Goal: Obtain resource: Obtain resource

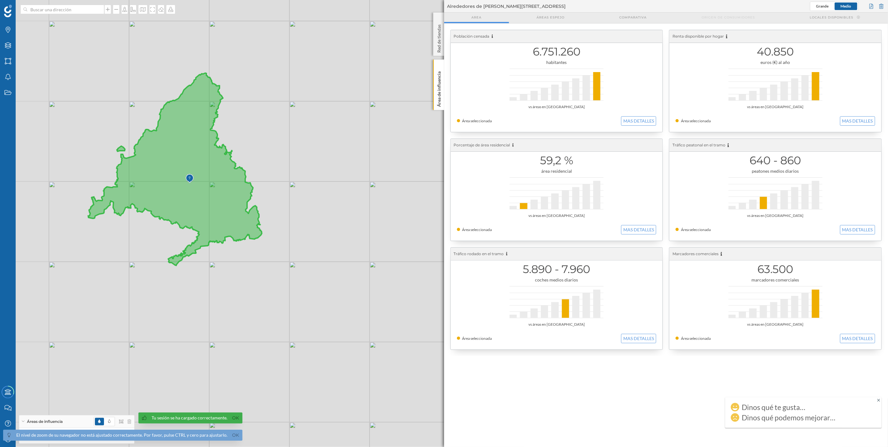
drag, startPoint x: 115, startPoint y: 229, endPoint x: 130, endPoint y: 419, distance: 190.7
click at [179, 207] on icon at bounding box center [175, 169] width 174 height 192
click at [129, 421] on span "El nivel de zoom de su navegador no está ajustado correctamente. Por favor, pul…" at bounding box center [121, 429] width 242 height 34
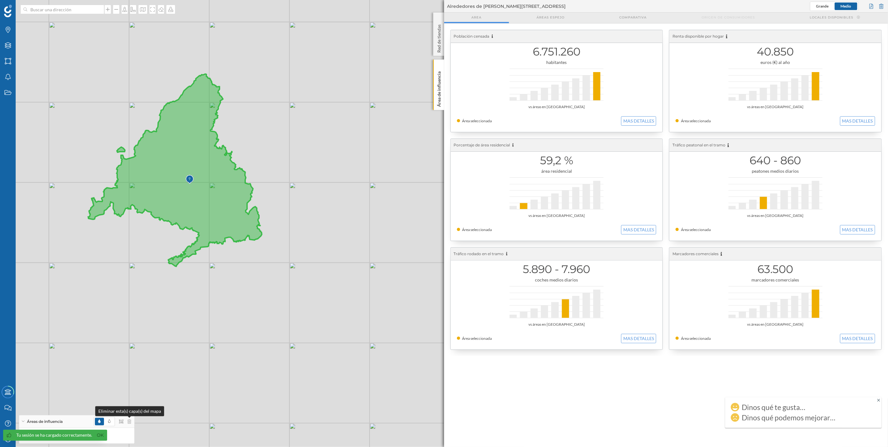
click at [130, 421] on icon at bounding box center [130, 421] width 4 height 4
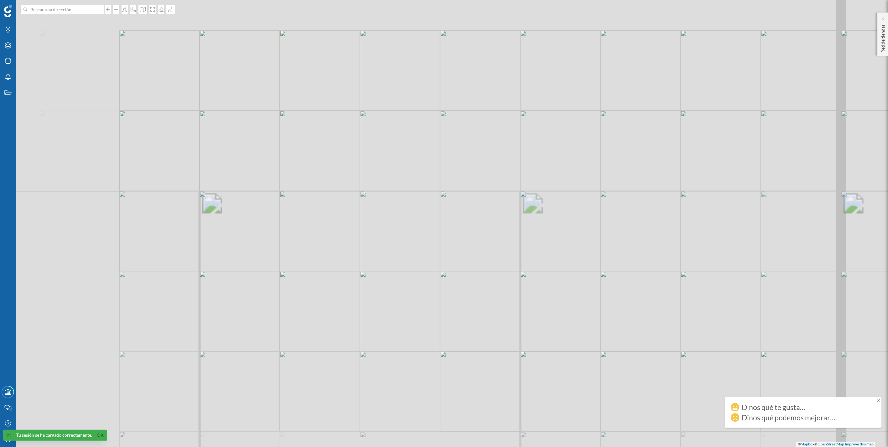
drag, startPoint x: 266, startPoint y: 257, endPoint x: 284, endPoint y: 288, distance: 35.7
click at [284, 288] on div "© Mapbox © OpenStreetMap Improve this map" at bounding box center [444, 223] width 888 height 447
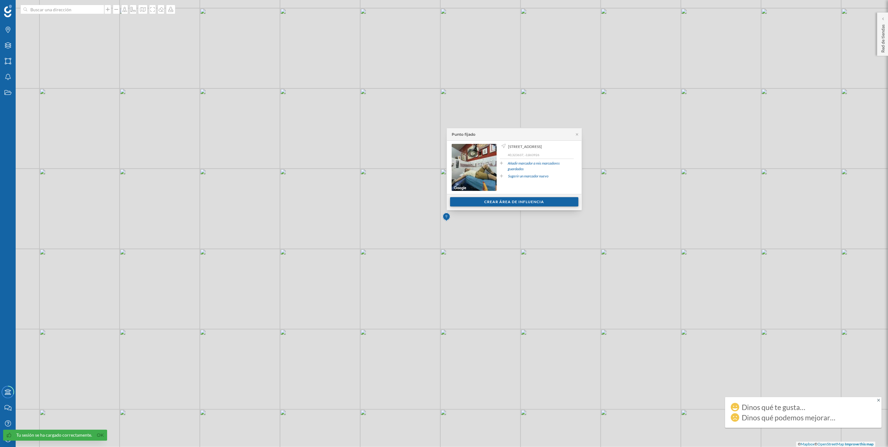
click at [464, 204] on div "Crear área de influencia" at bounding box center [514, 201] width 128 height 9
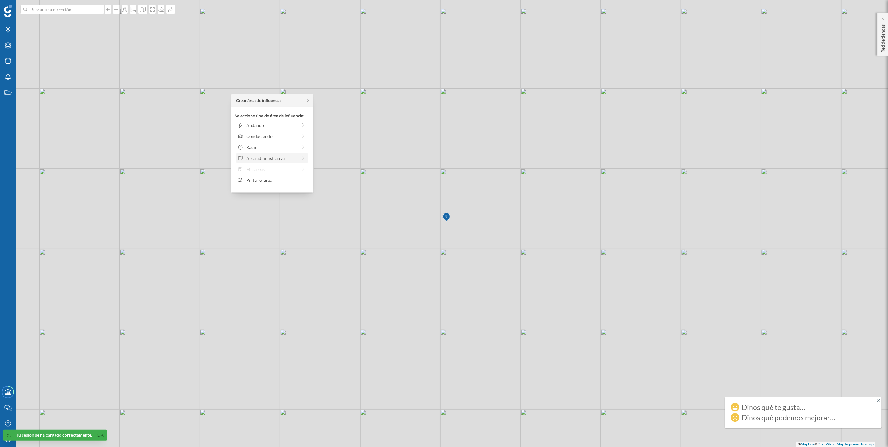
click at [279, 155] on div "Área administrativa" at bounding box center [272, 158] width 51 height 7
click at [279, 144] on div "Municipio" at bounding box center [278, 147] width 62 height 7
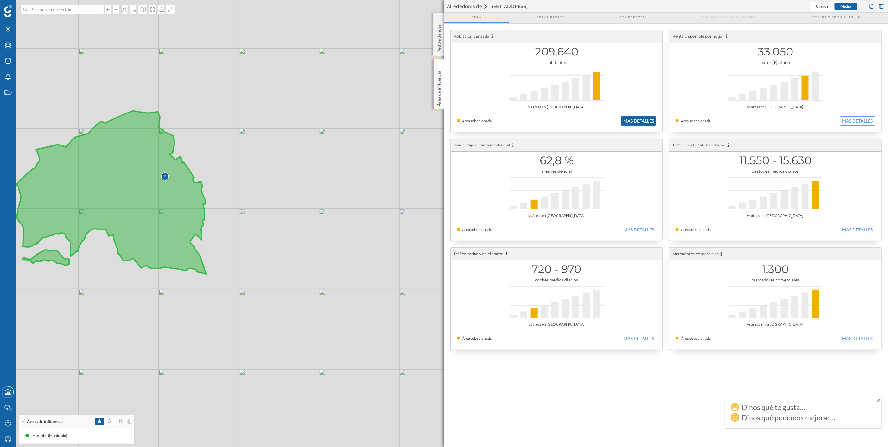
click at [652, 121] on button "MAS DETALLES" at bounding box center [638, 120] width 35 height 9
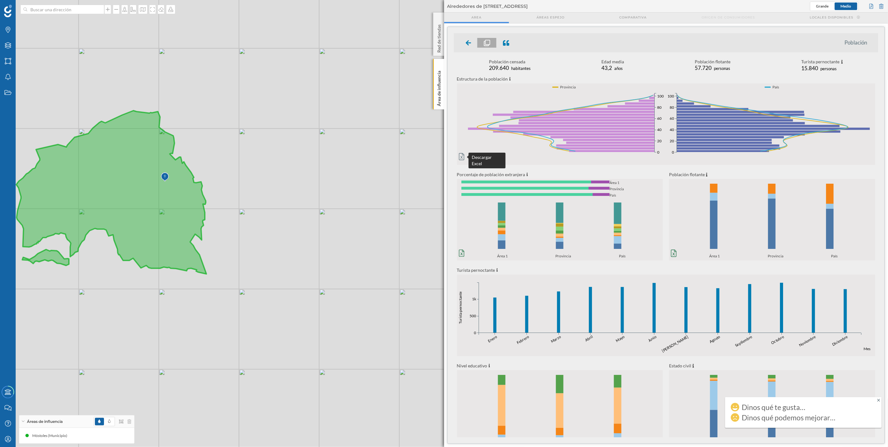
click at [461, 155] on icon at bounding box center [462, 157] width 6 height 8
